Goal: Information Seeking & Learning: Find specific fact

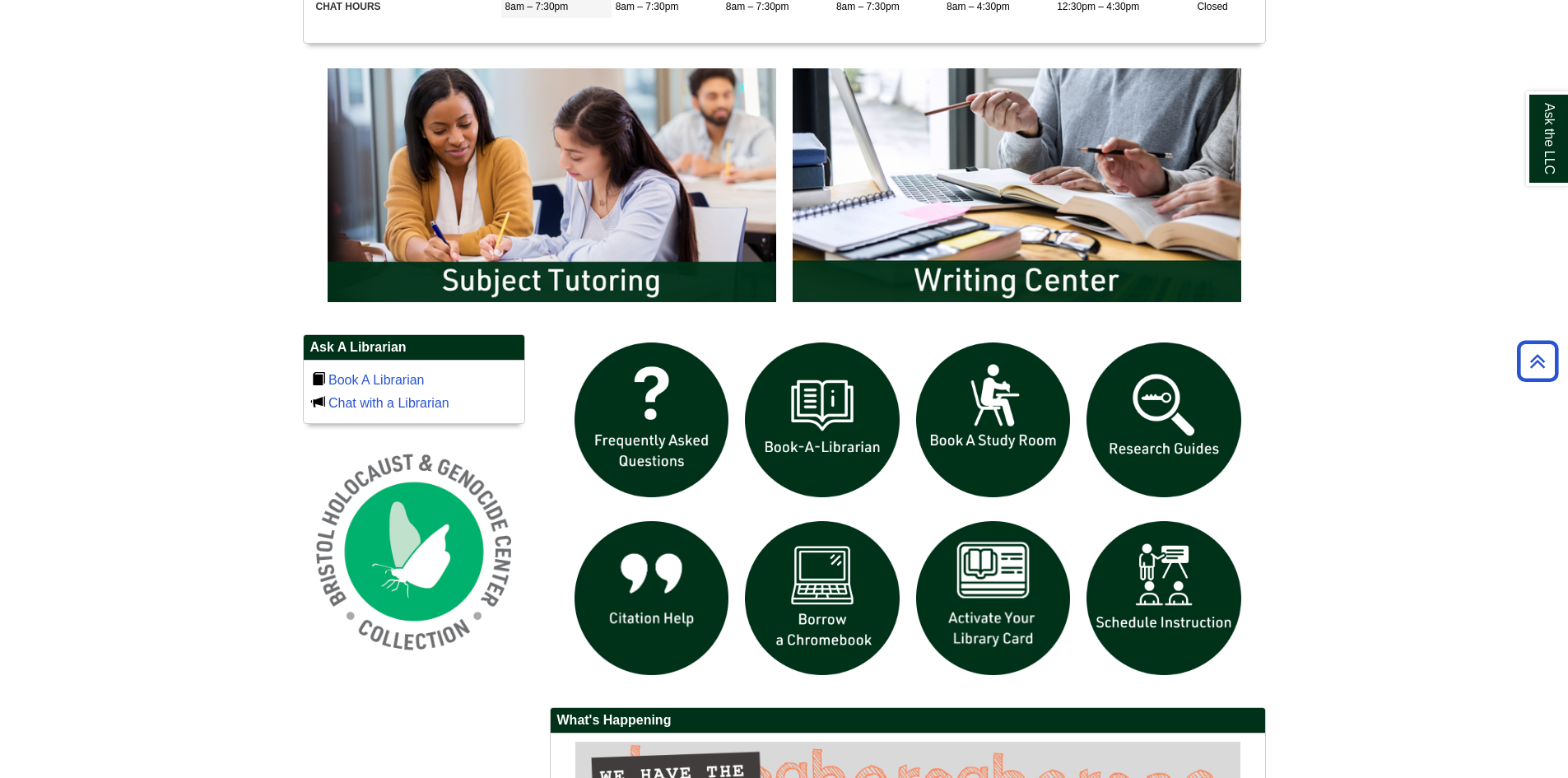
scroll to position [750, 0]
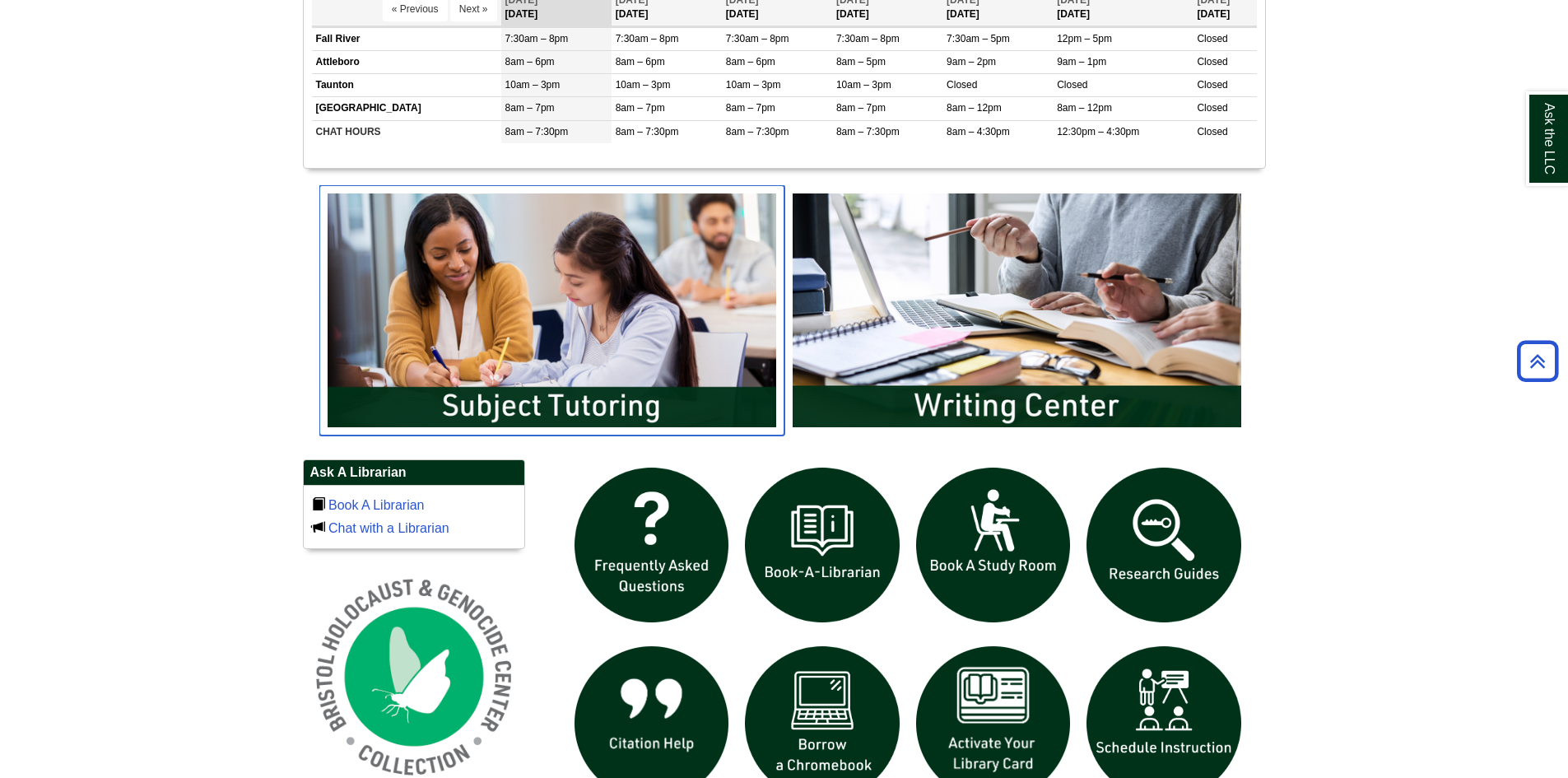
click at [484, 338] on body "Skip to Main Content Toggle navigation Home Access Services Access Services Pol…" at bounding box center [784, 302] width 1568 height 2105
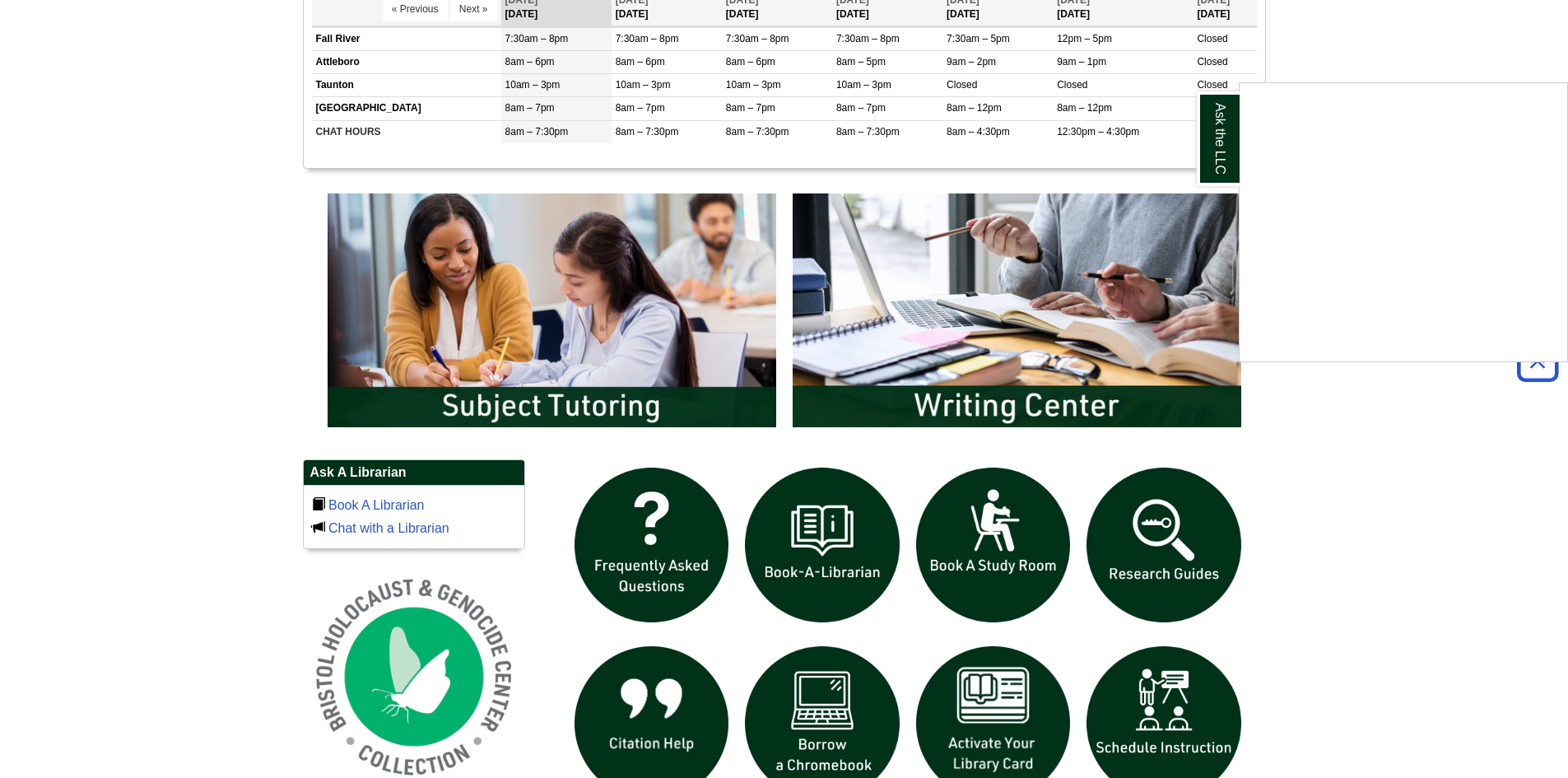
click at [557, 406] on div "Ask the LLC" at bounding box center [784, 389] width 1568 height 778
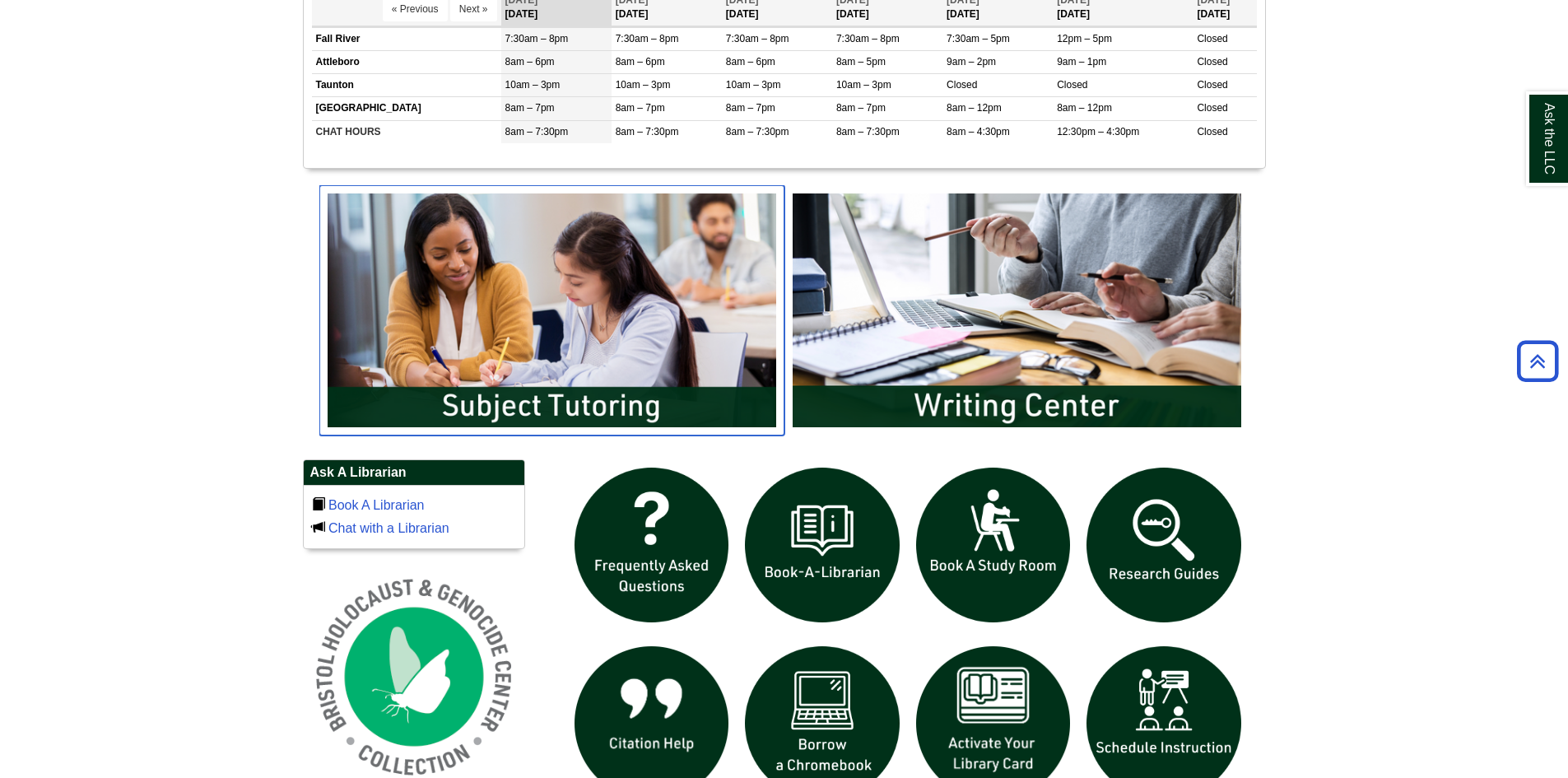
click at [557, 406] on img "slideshow" at bounding box center [551, 311] width 465 height 251
click at [615, 409] on img "slideshow" at bounding box center [551, 311] width 465 height 251
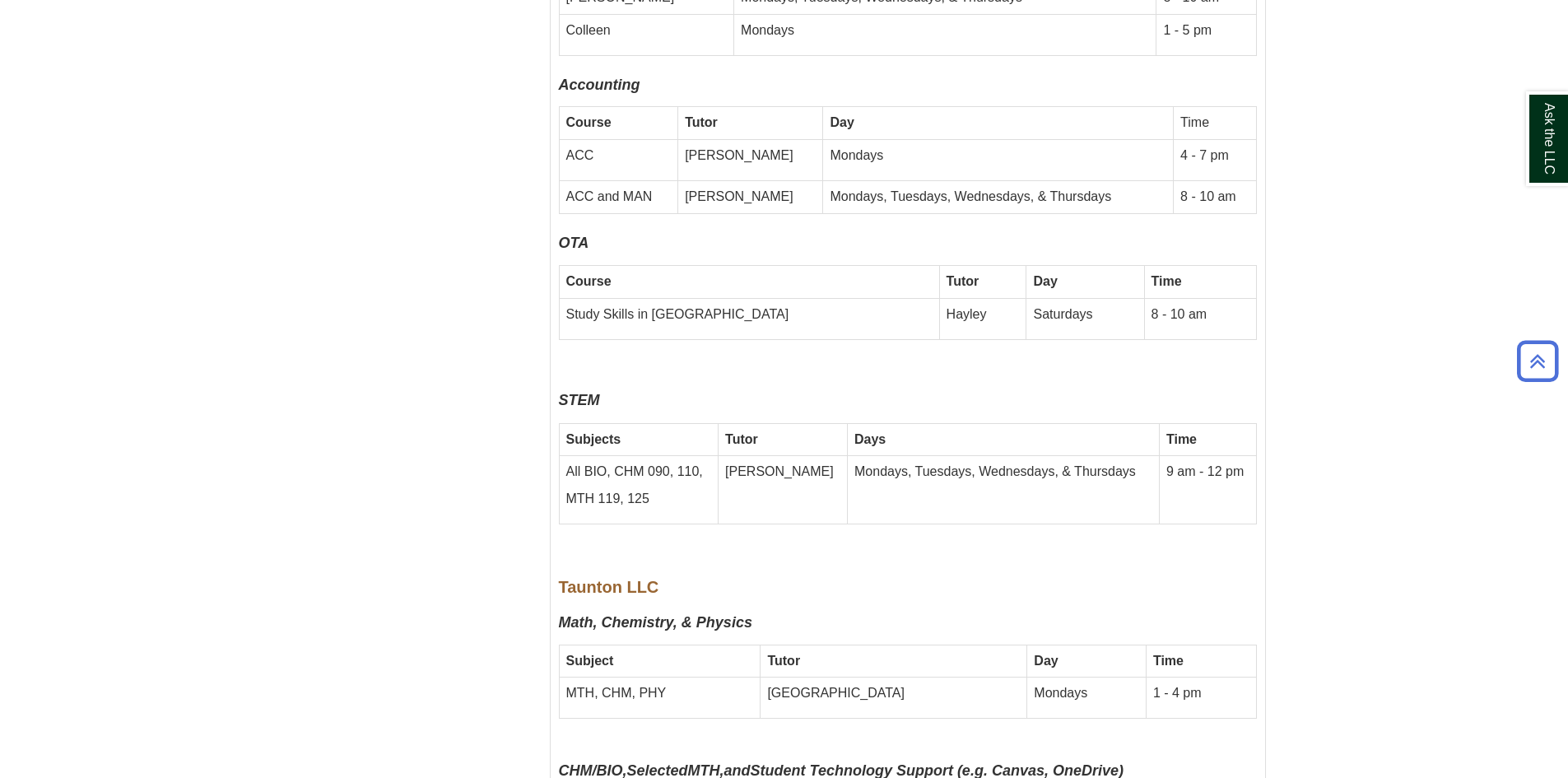
scroll to position [8327, 0]
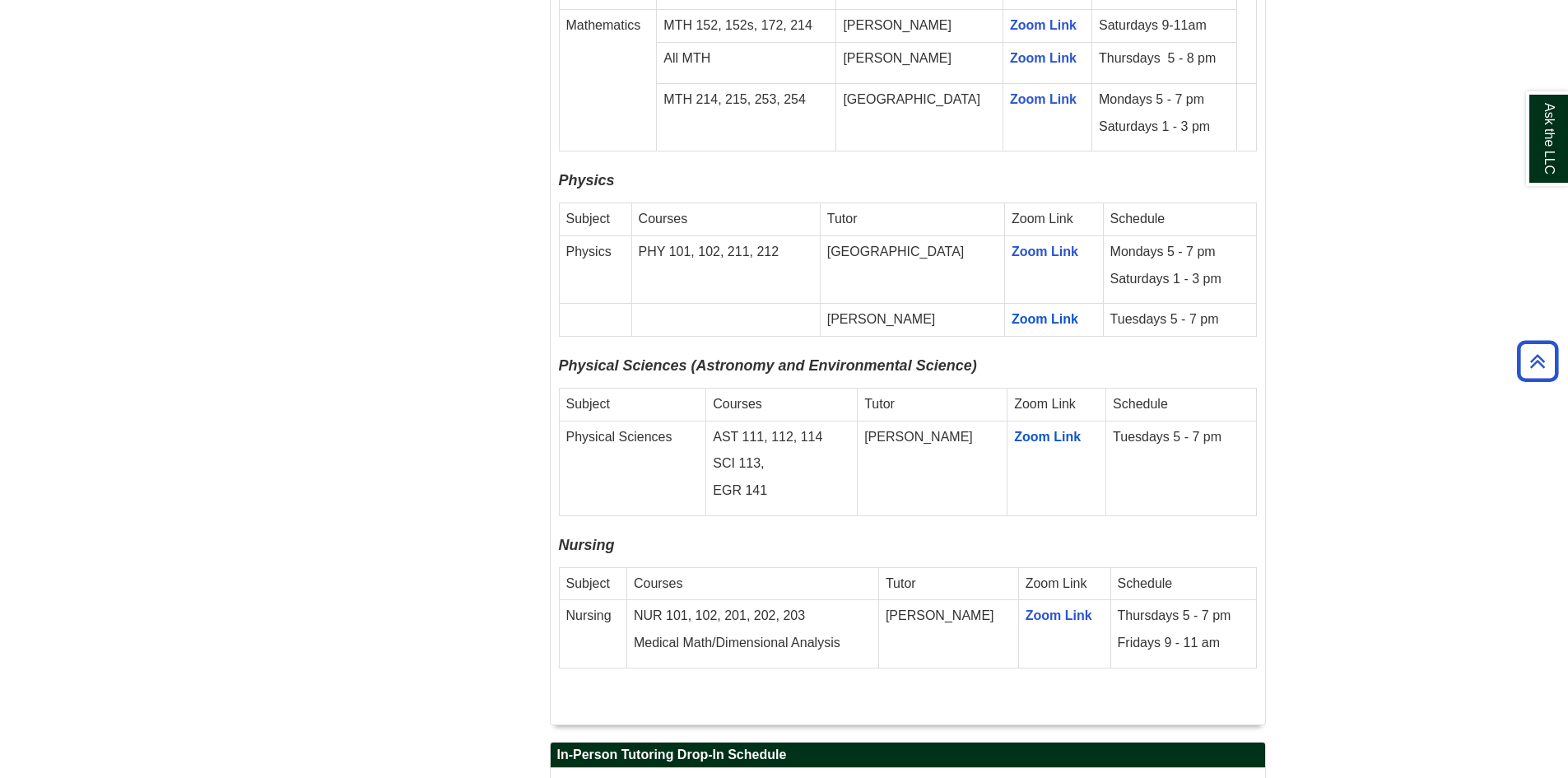
scroll to position [3026, 0]
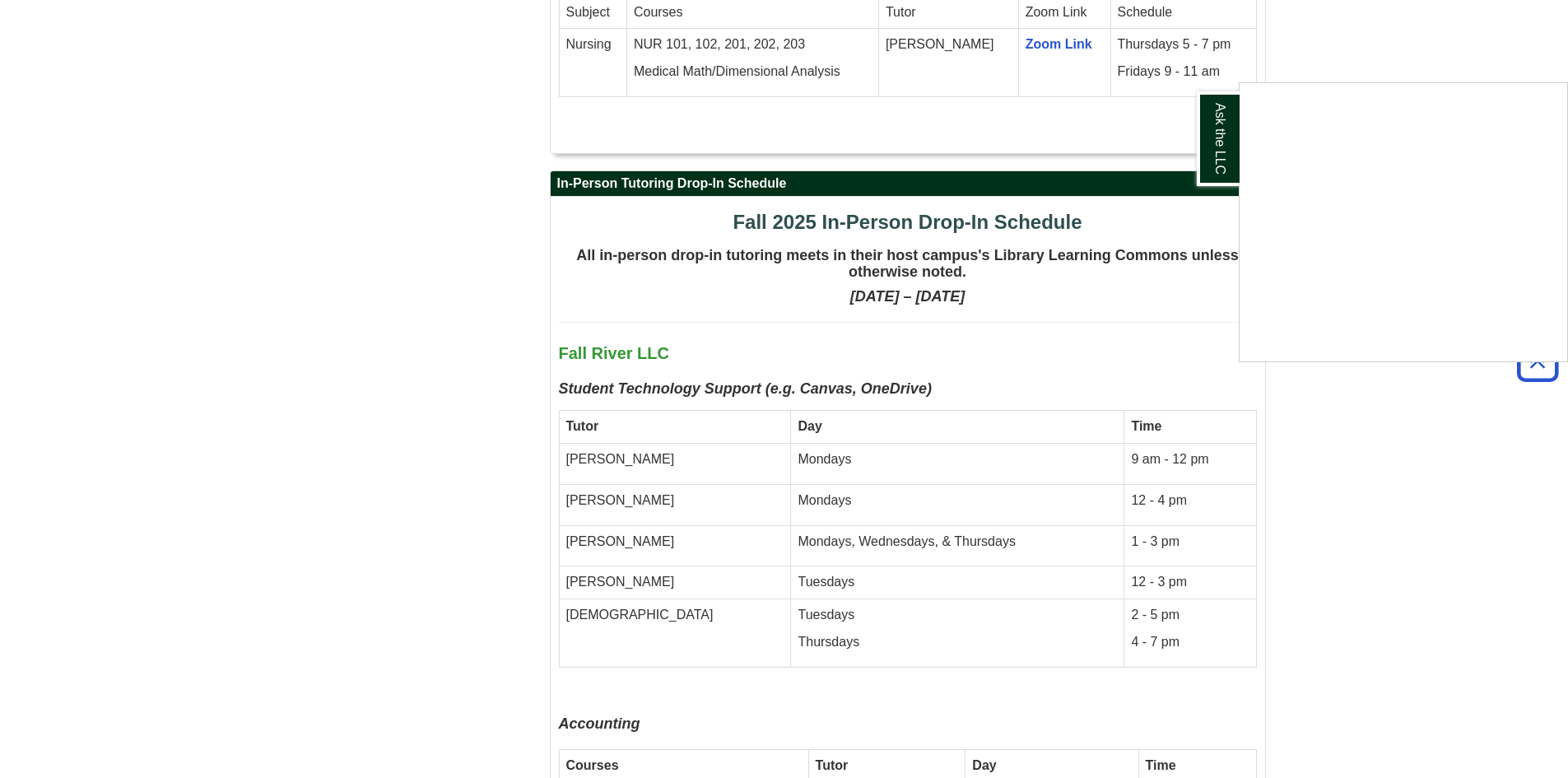
click at [574, 542] on div "Ask the LLC" at bounding box center [784, 389] width 1568 height 778
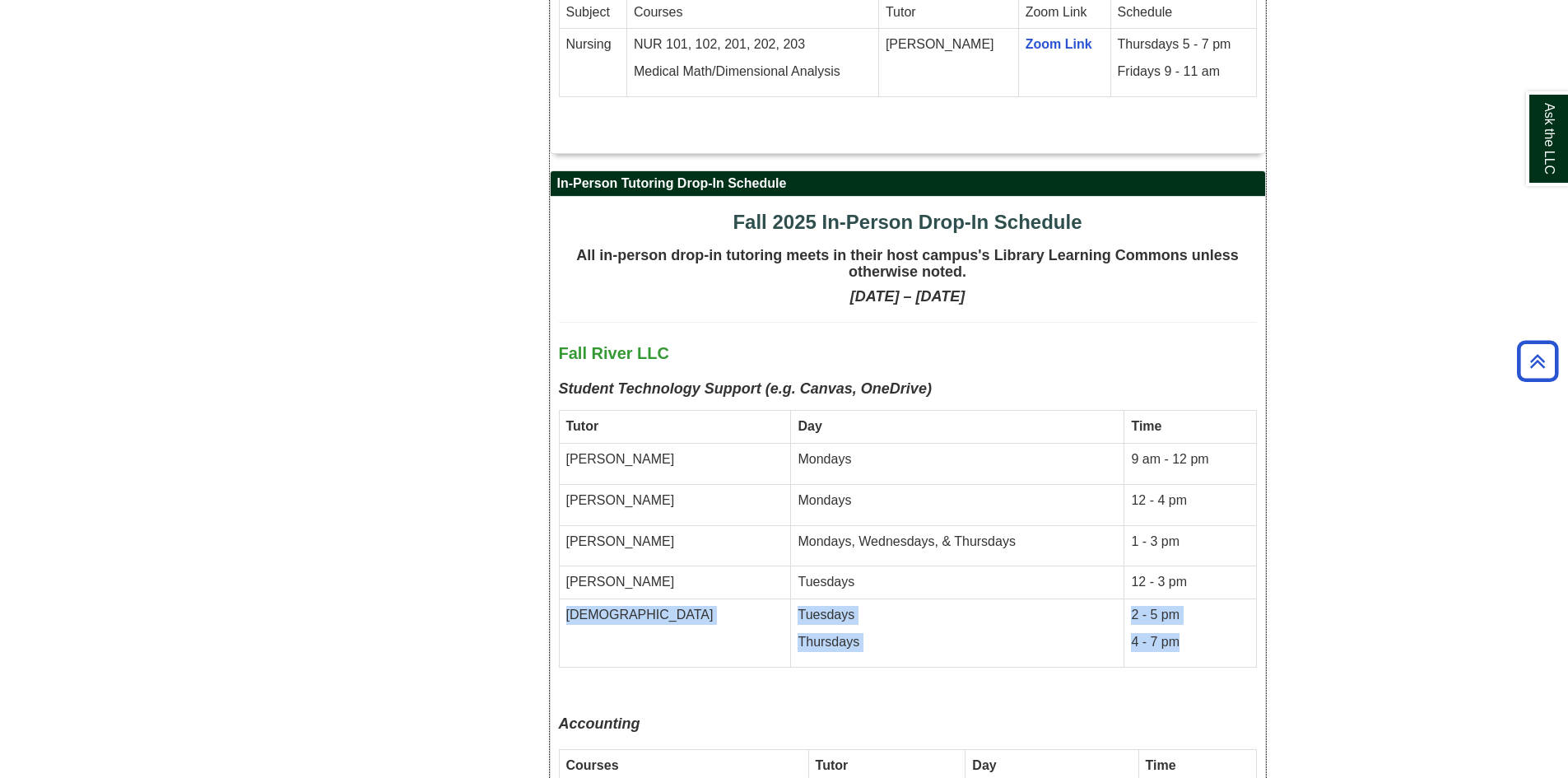
drag, startPoint x: 564, startPoint y: 537, endPoint x: 1199, endPoint y: 550, distance: 635.1
click at [1199, 599] on tr "Ezekiel Tuesdays Thursdays 2 - 5 pm 4 - 7 pm" at bounding box center [907, 633] width 697 height 69
copy tr "Ezekiel Tuesdays Thursdays 2 - 5 pm 4 - 7 pm"
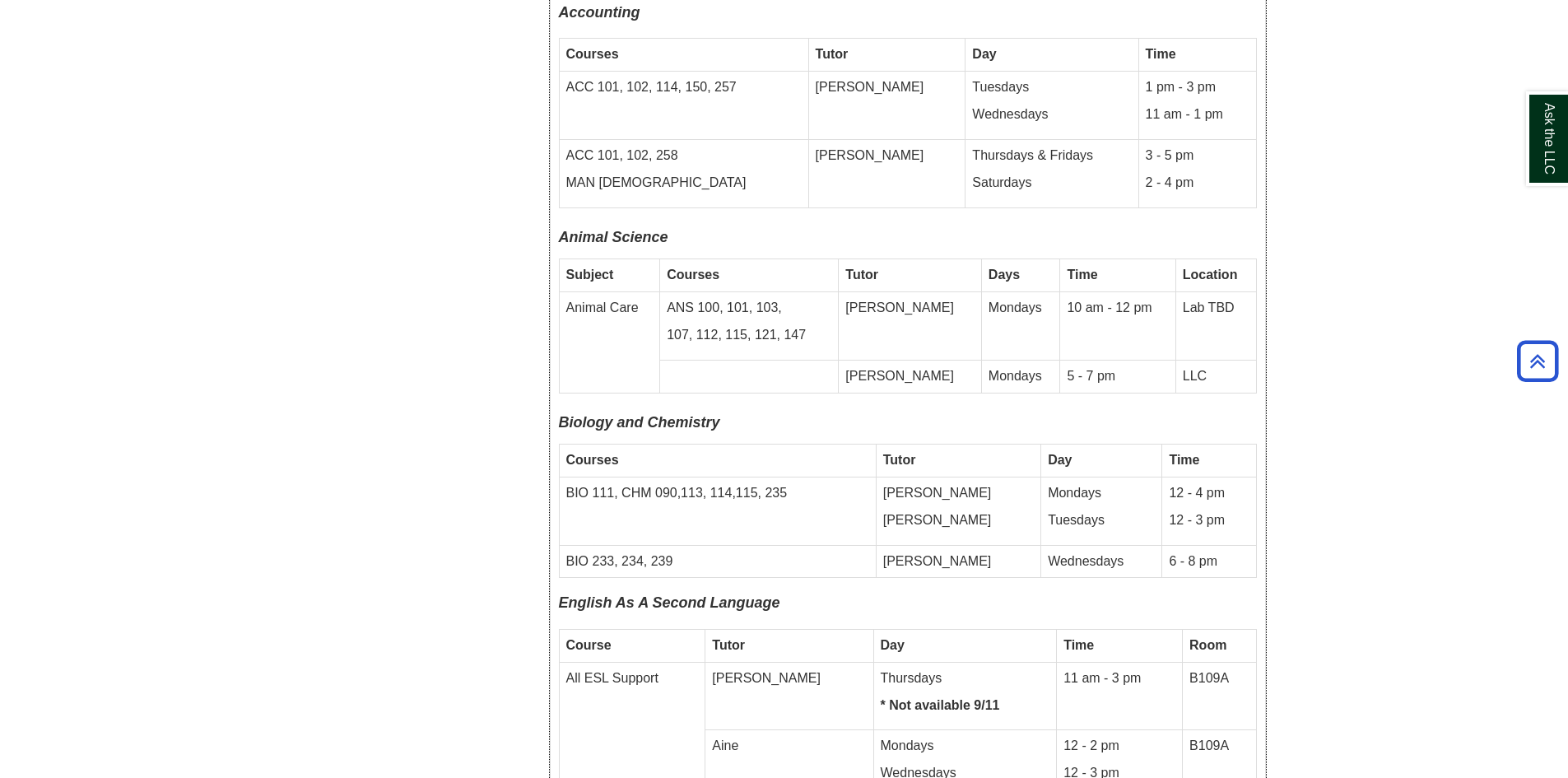
scroll to position [3777, 0]
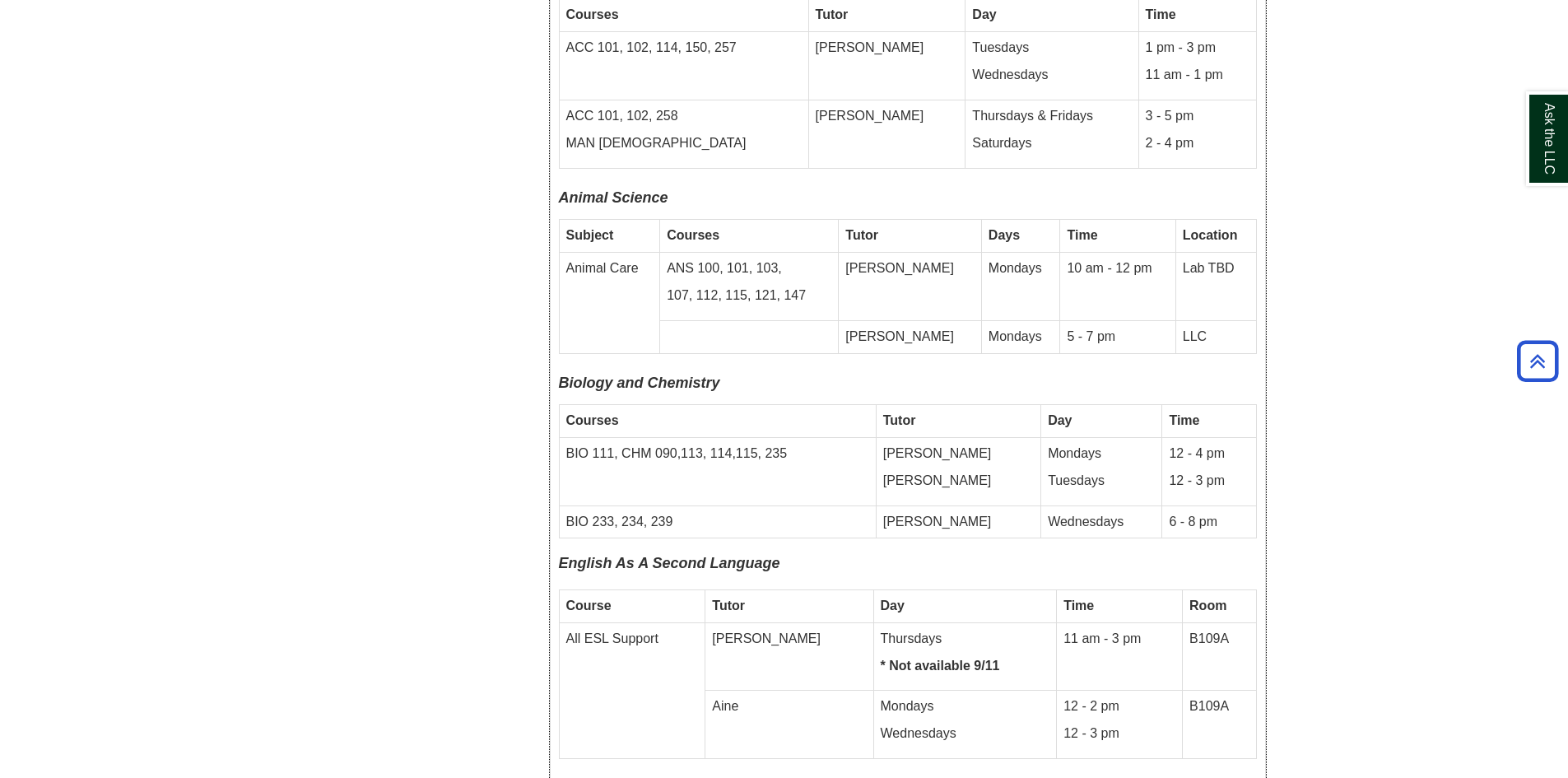
click at [918, 505] on td "[PERSON_NAME]" at bounding box center [958, 521] width 165 height 33
drag, startPoint x: 931, startPoint y: 444, endPoint x: 1100, endPoint y: 454, distance: 169.3
click at [1100, 505] on tr "BIO 233, 234, 239 Tamara Wednesdays 6 - 8 pm" at bounding box center [907, 521] width 697 height 33
drag, startPoint x: 566, startPoint y: 439, endPoint x: 1252, endPoint y: 452, distance: 686.1
click at [1252, 505] on tr "BIO 233, 234, 239 Tamara Wednesdays 6 - 8 pm" at bounding box center [907, 521] width 697 height 33
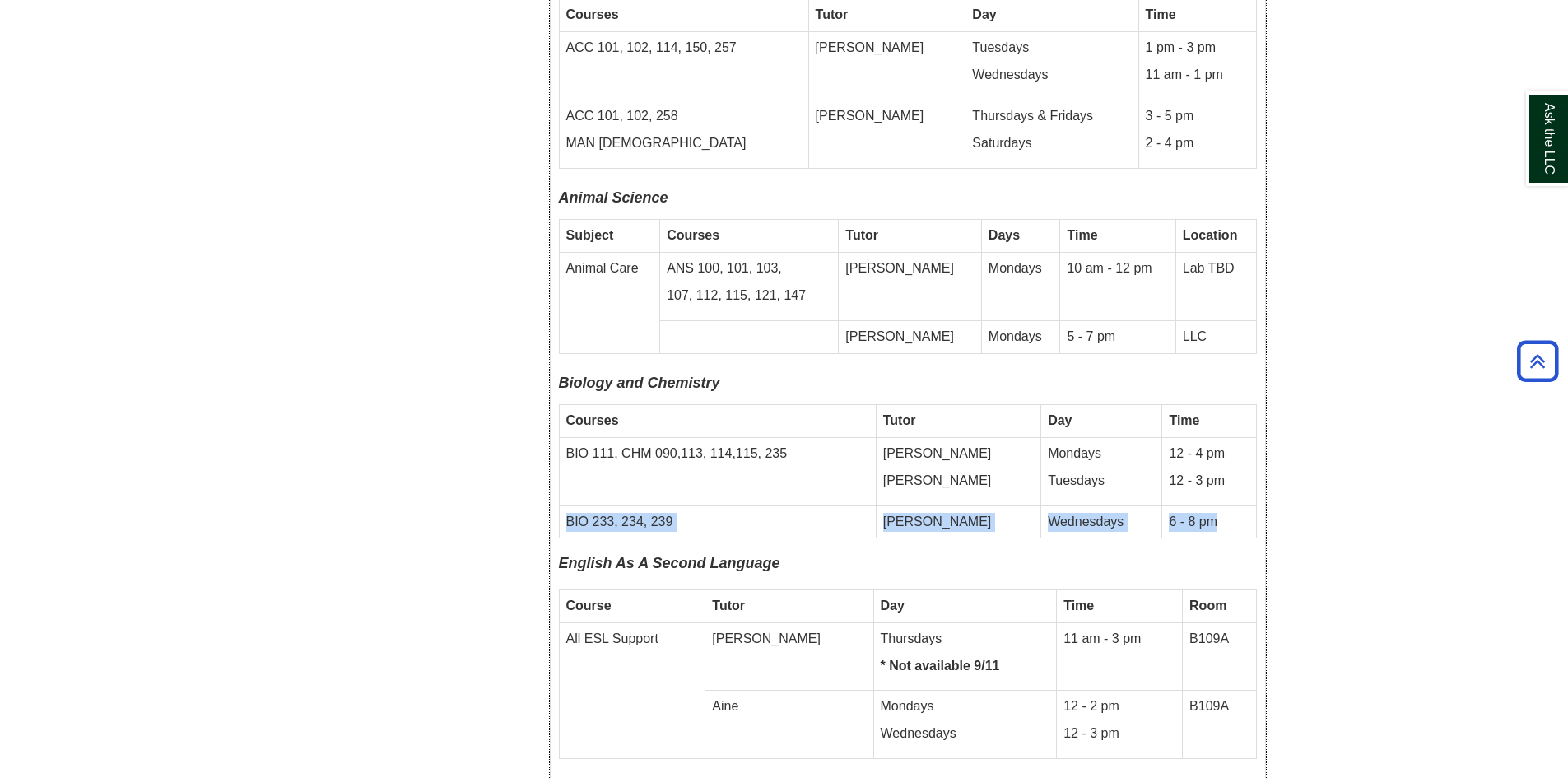
copy tr "BIO 233, 234, 239 Tamara Wednesdays 6 - 8 pm"
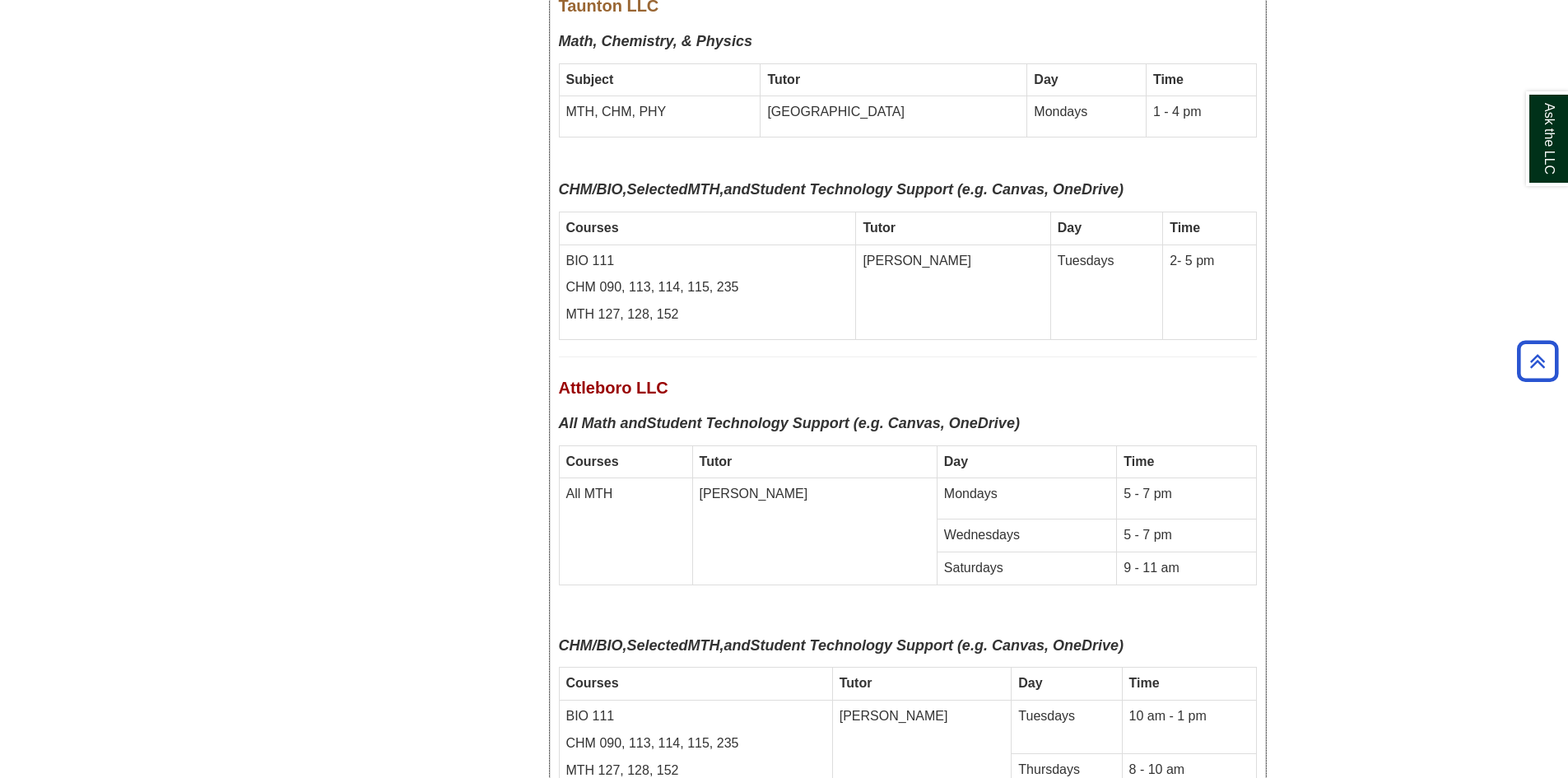
scroll to position [5952, 0]
